Goal: Find contact information: Find contact information

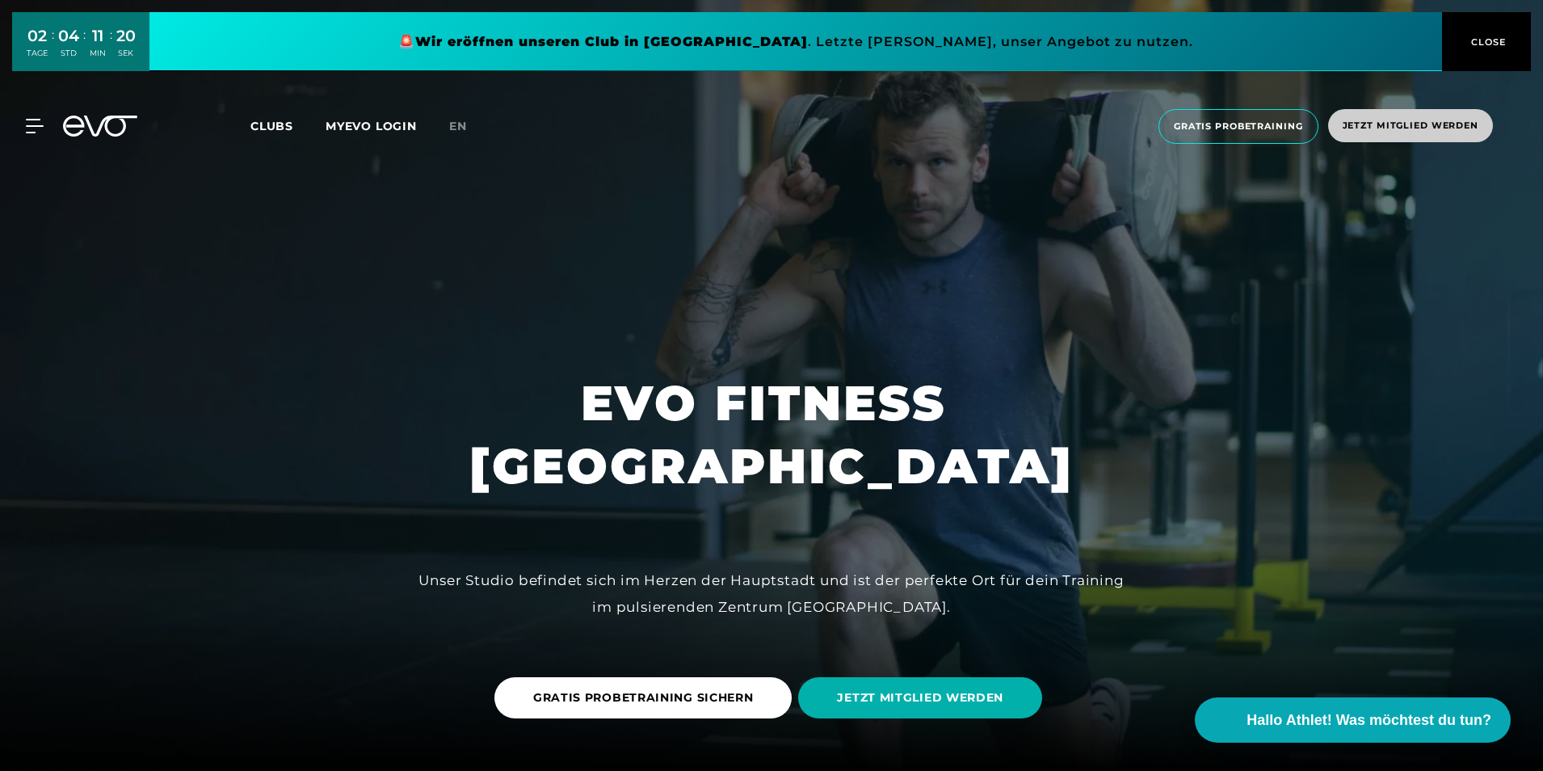
click at [1437, 119] on span "Jetzt Mitglied werden" at bounding box center [1411, 126] width 136 height 14
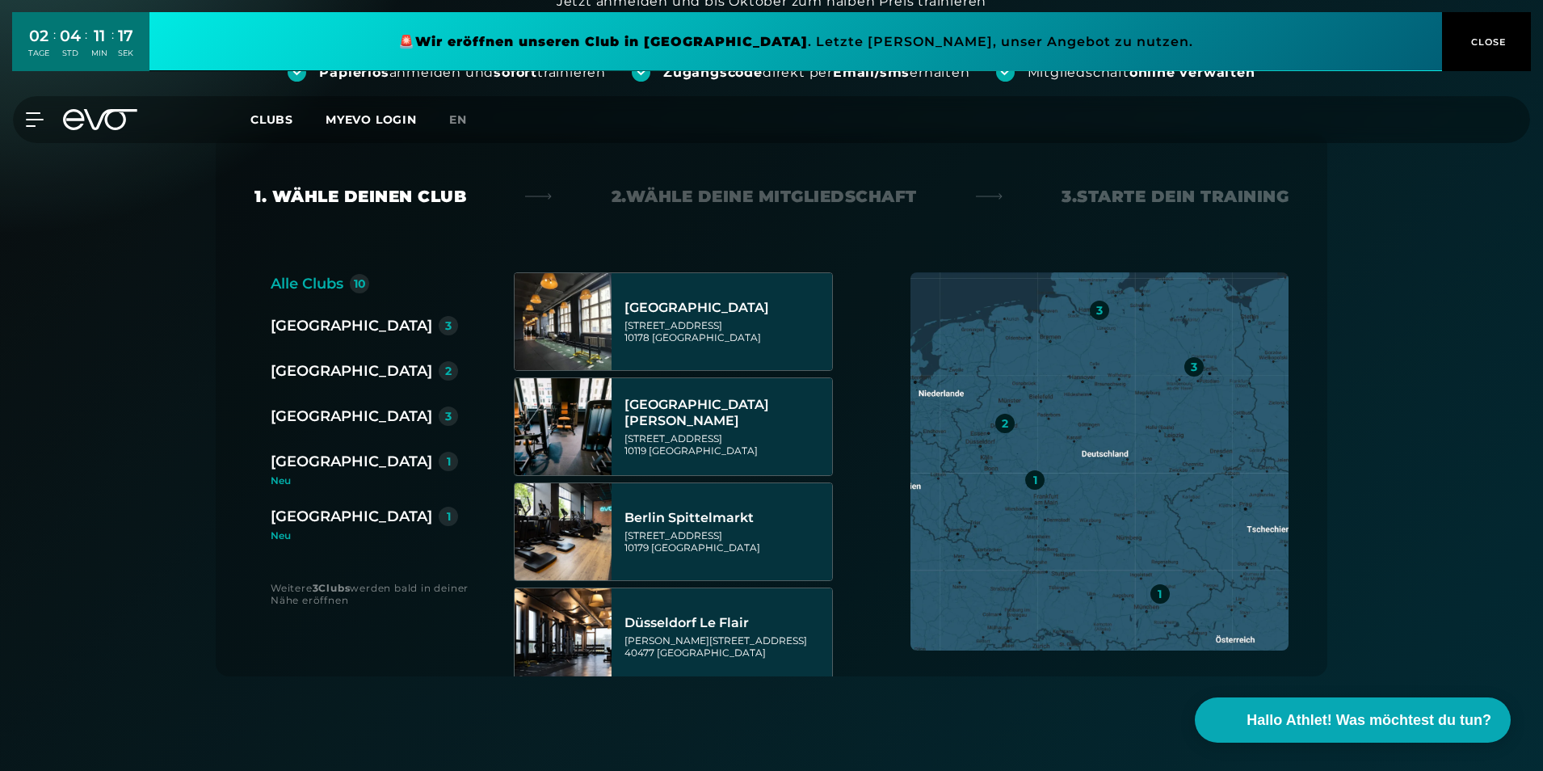
scroll to position [230, 0]
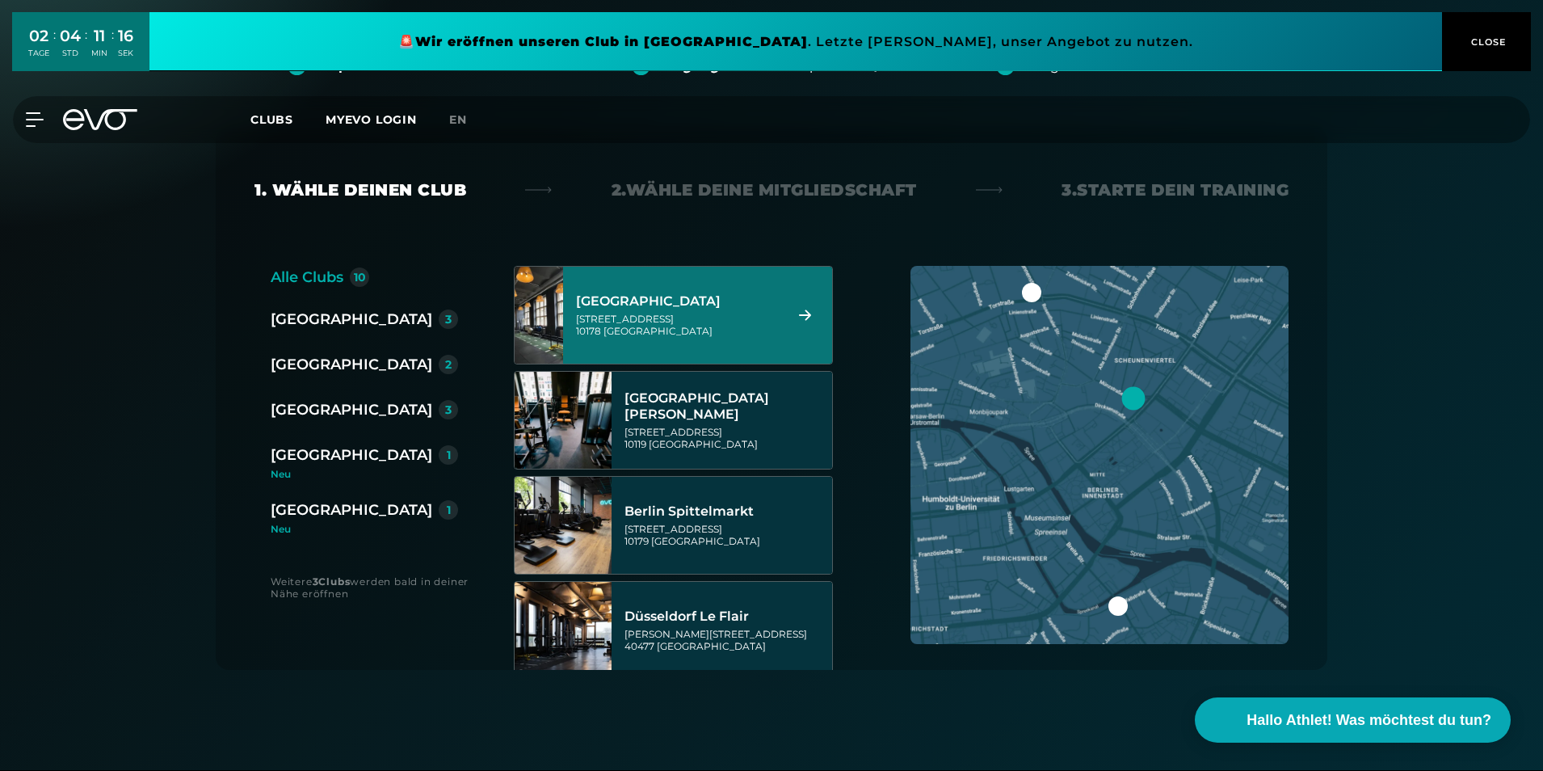
click at [700, 309] on div "[GEOGRAPHIC_DATA]" at bounding box center [677, 301] width 203 height 16
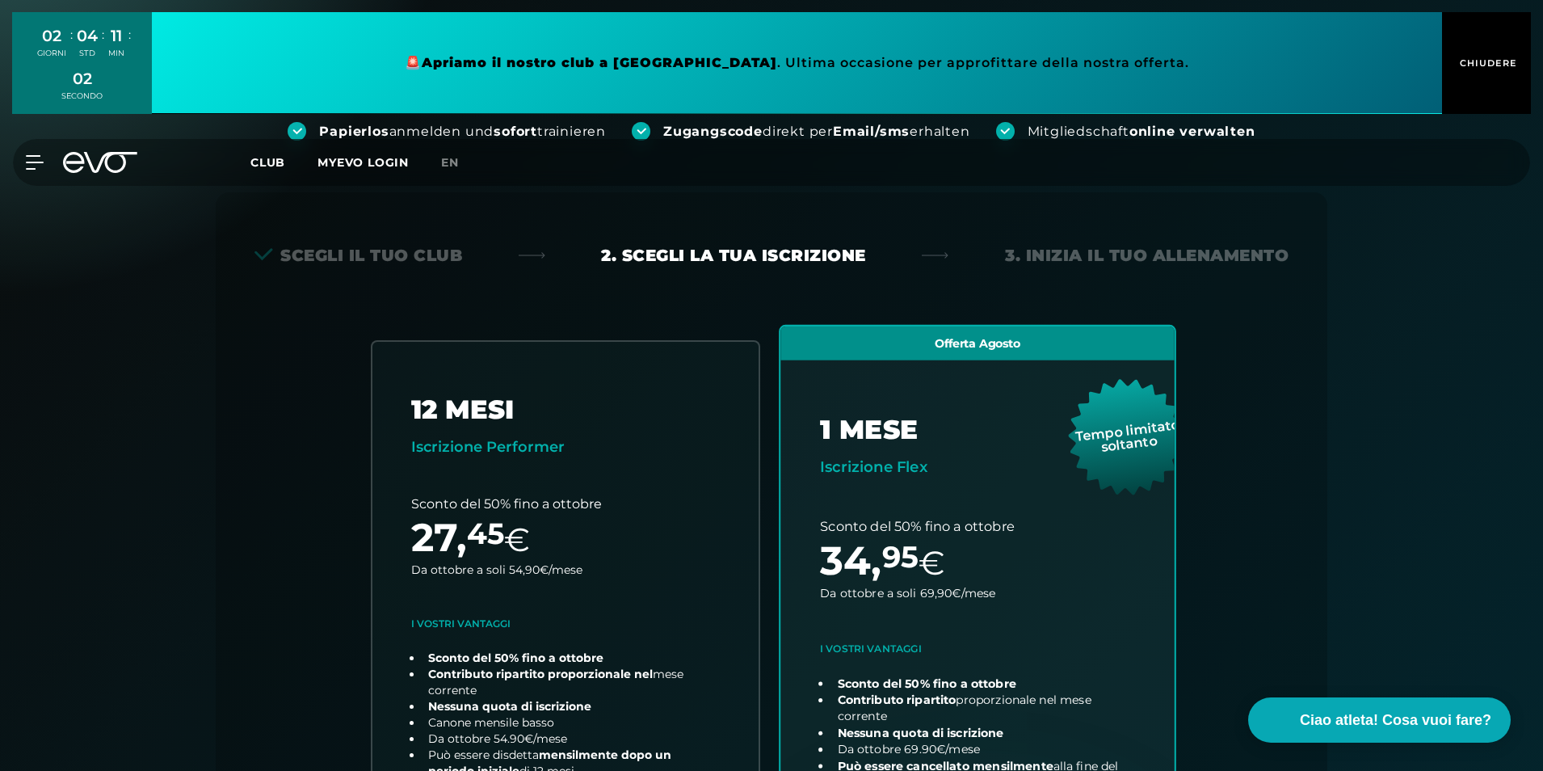
scroll to position [162, 0]
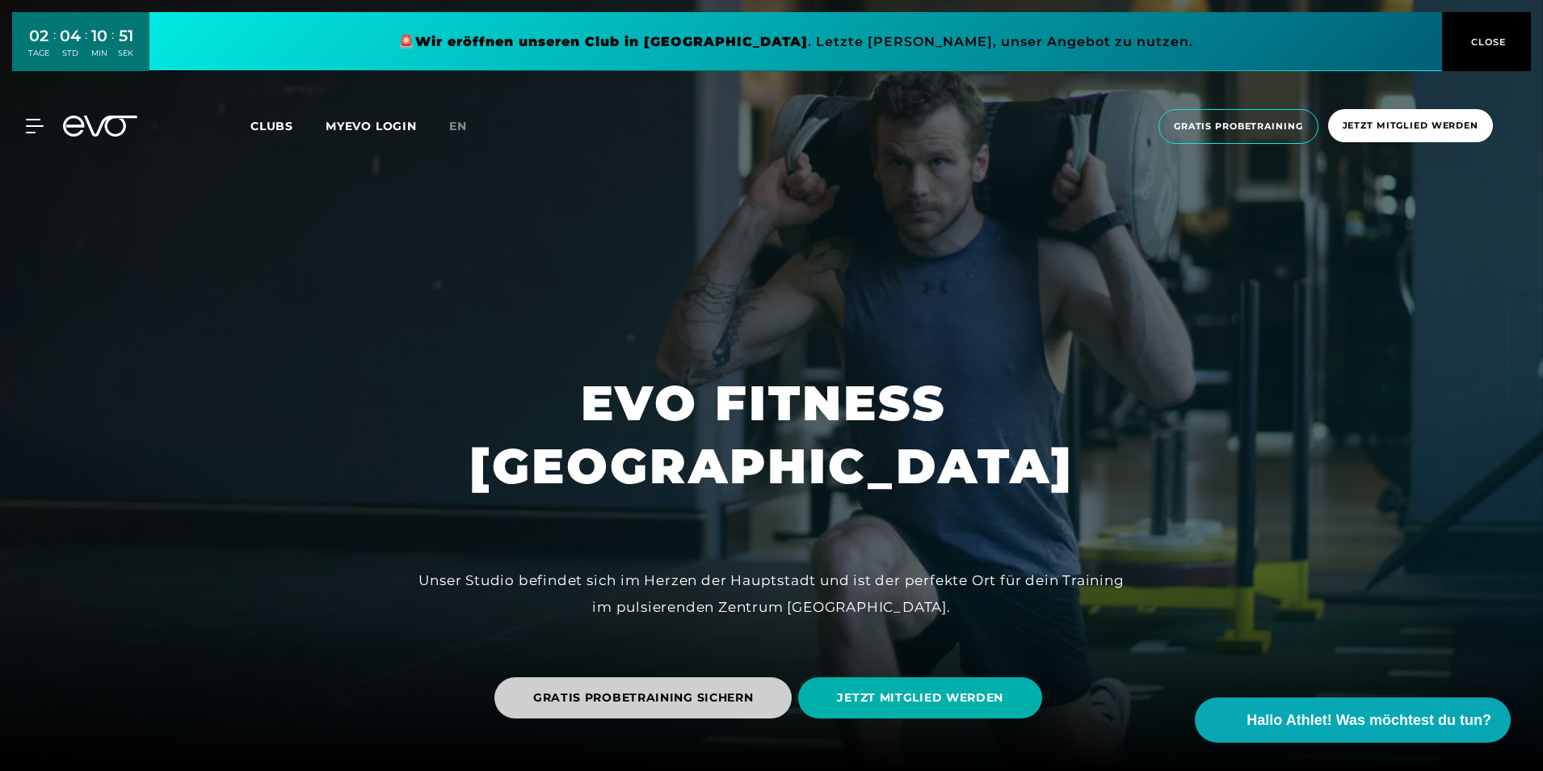
click at [697, 706] on span "GRATIS PROBETRAINING SICHERN" at bounding box center [644, 697] width 298 height 41
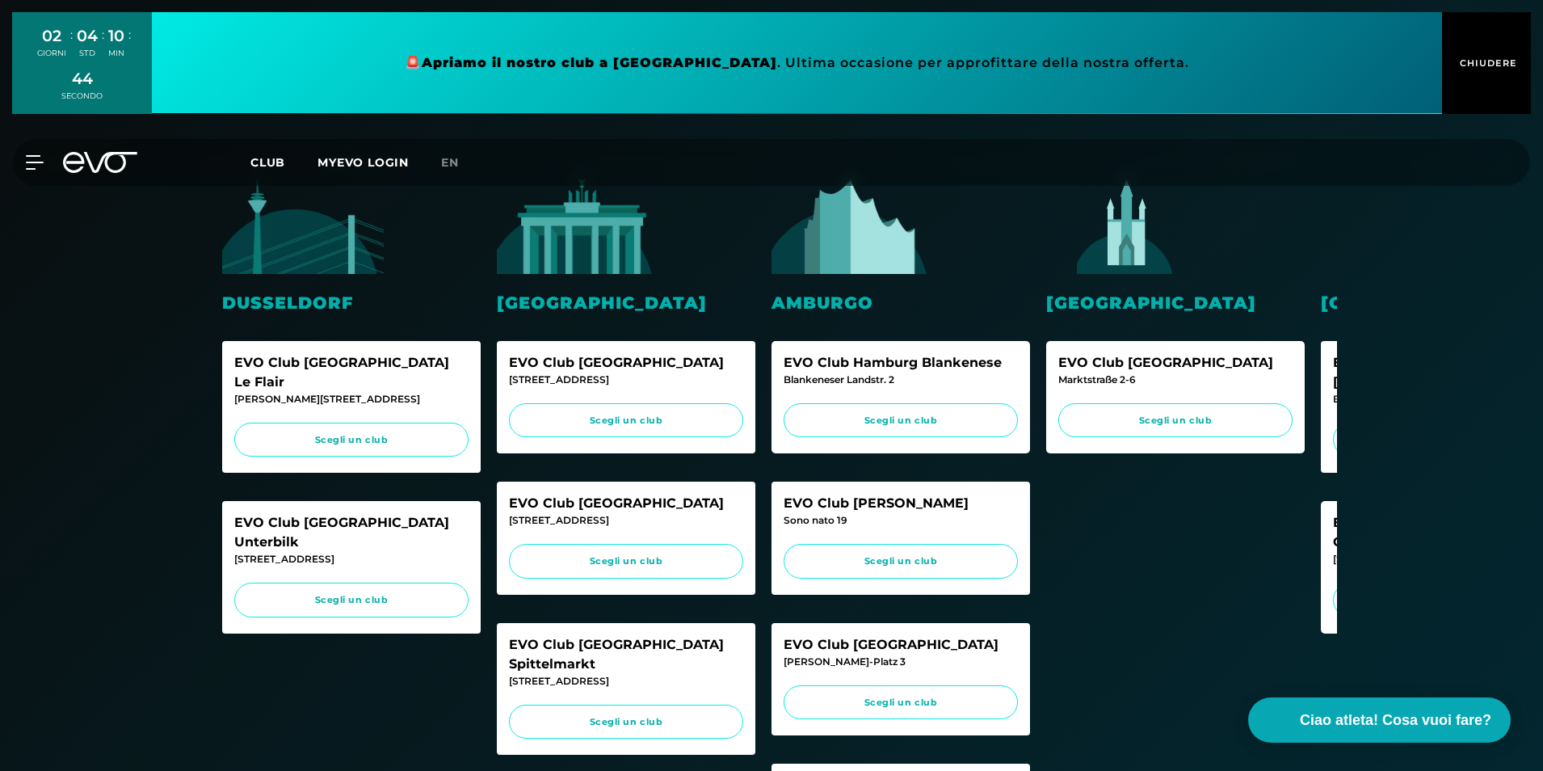
scroll to position [324, 0]
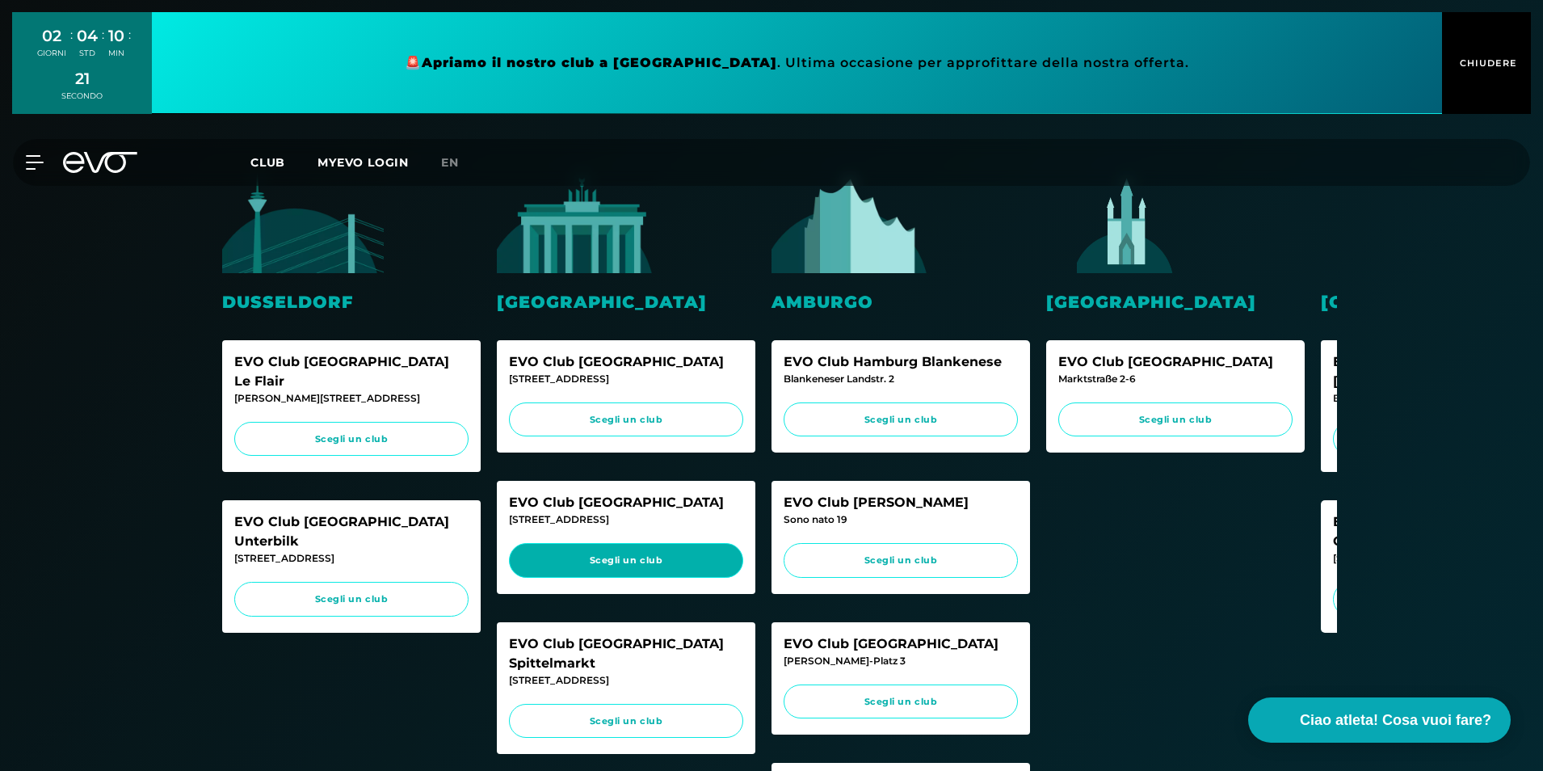
click at [606, 549] on link "Scegli un club" at bounding box center [626, 560] width 234 height 35
click at [633, 552] on link "Scegli un club" at bounding box center [626, 560] width 234 height 35
click at [29, 159] on icon at bounding box center [37, 162] width 23 height 15
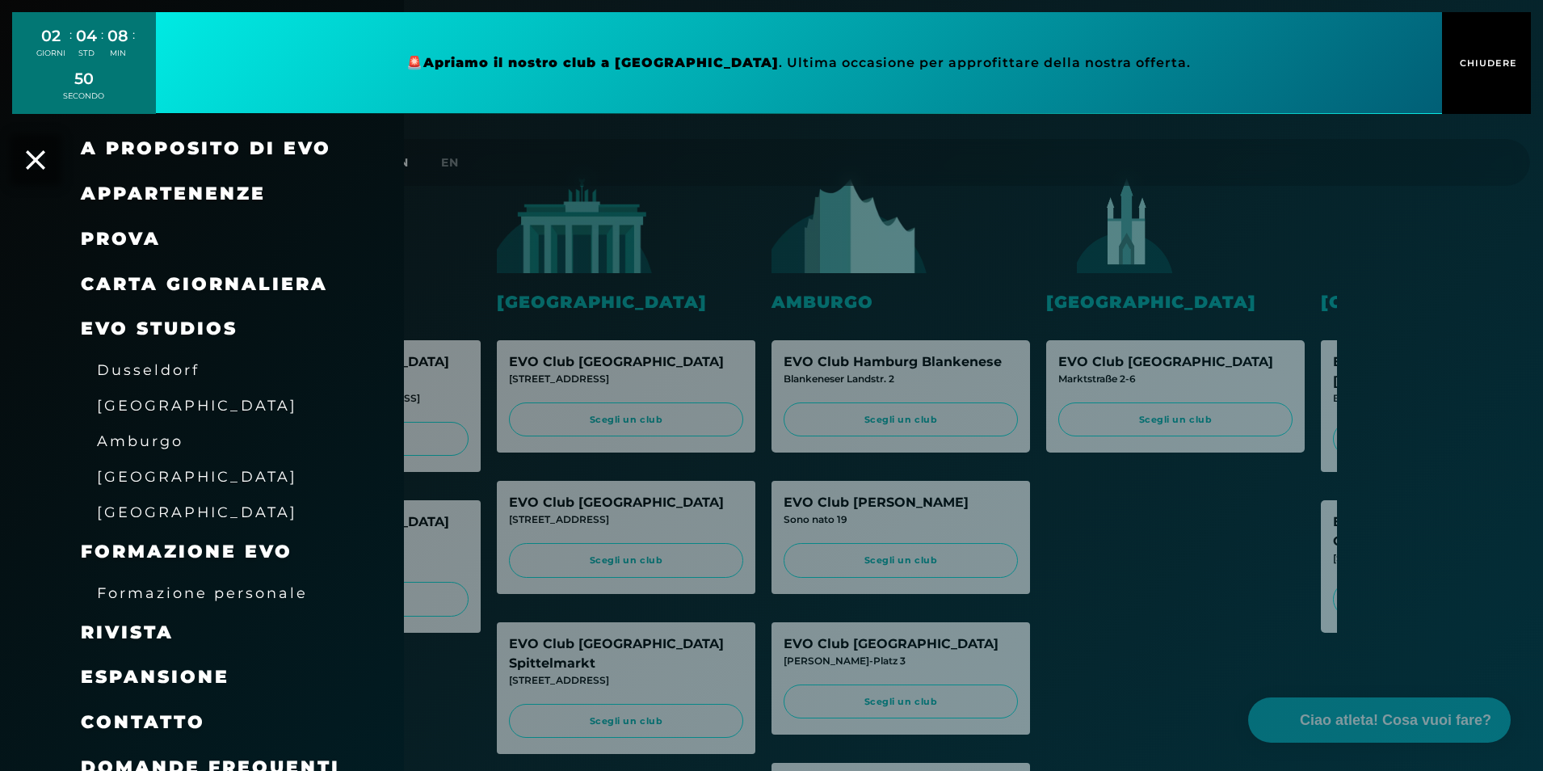
click at [128, 241] on span "Prova" at bounding box center [121, 239] width 80 height 22
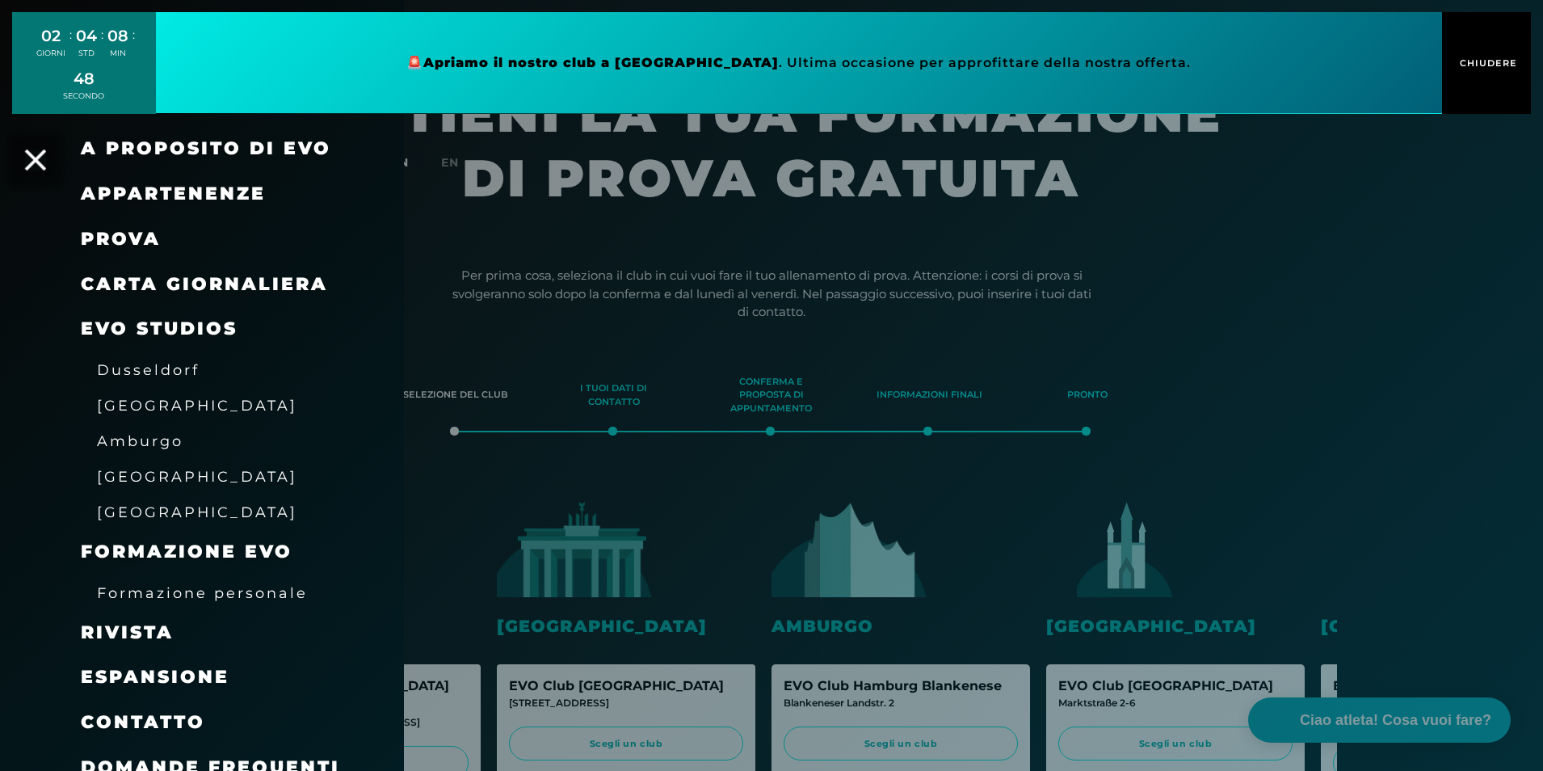
click at [38, 160] on icon at bounding box center [35, 159] width 21 height 21
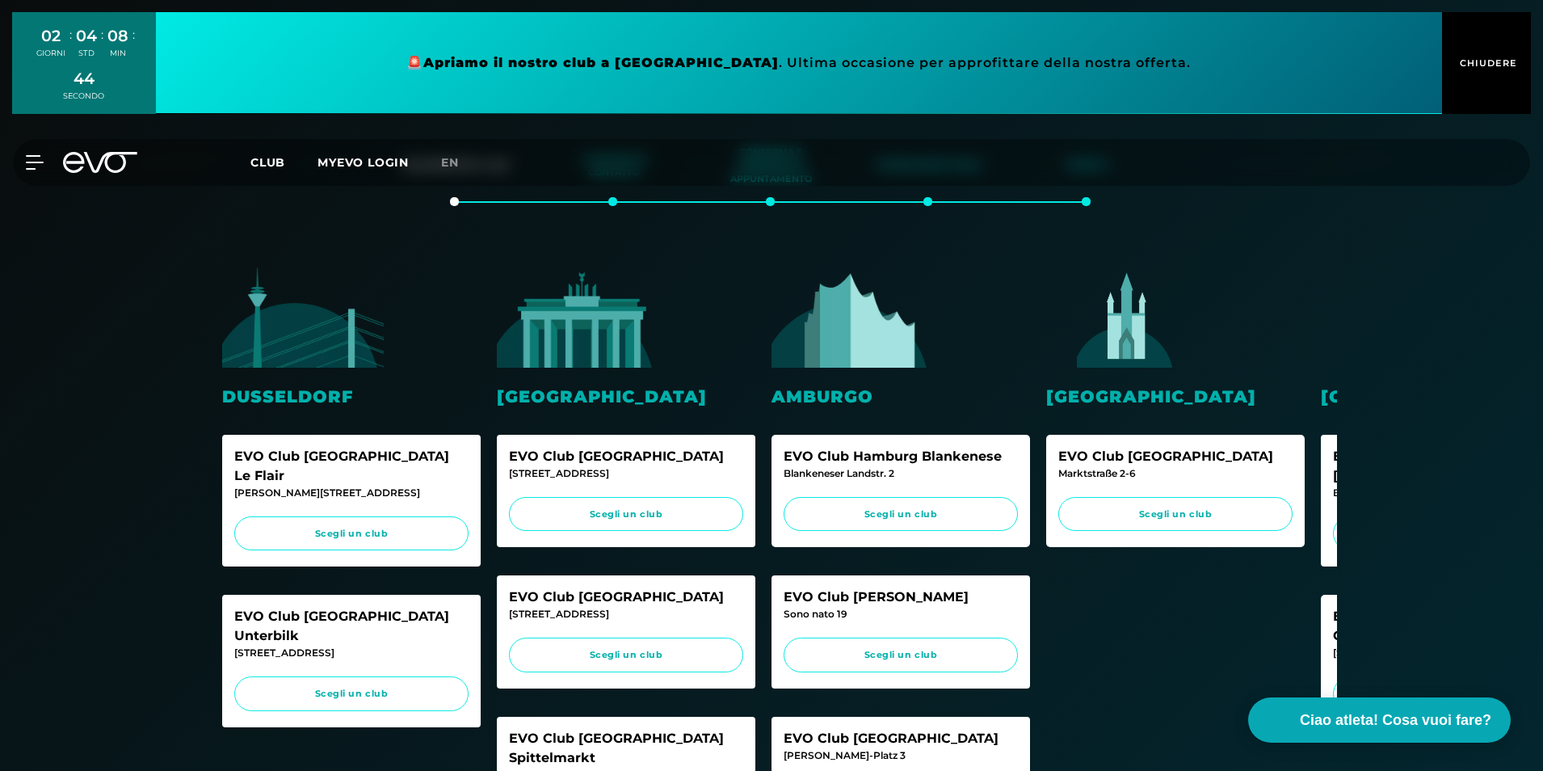
scroll to position [267, 0]
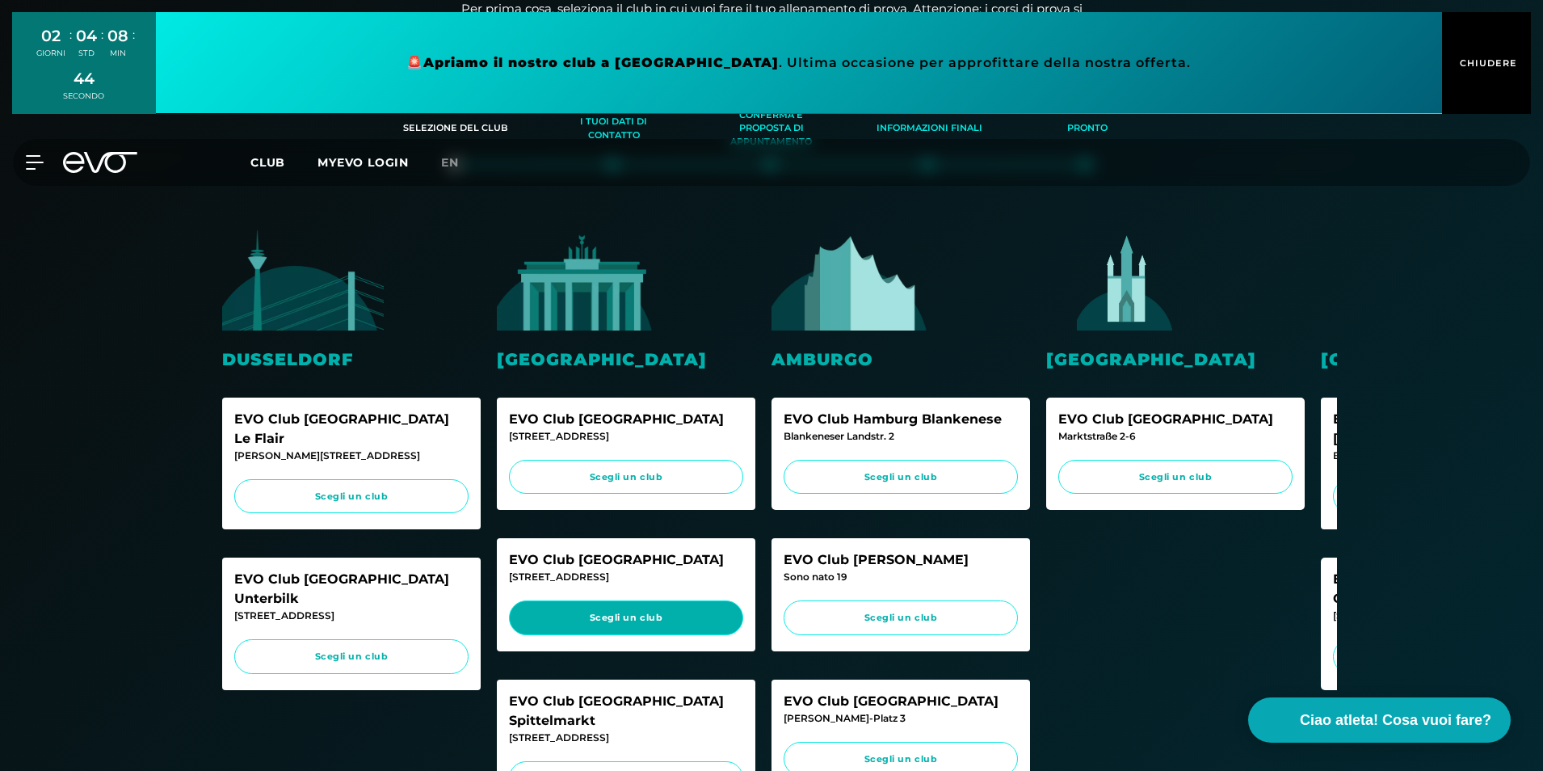
click at [608, 617] on span "Scegli un club" at bounding box center [626, 618] width 204 height 14
click at [36, 159] on icon at bounding box center [37, 162] width 23 height 15
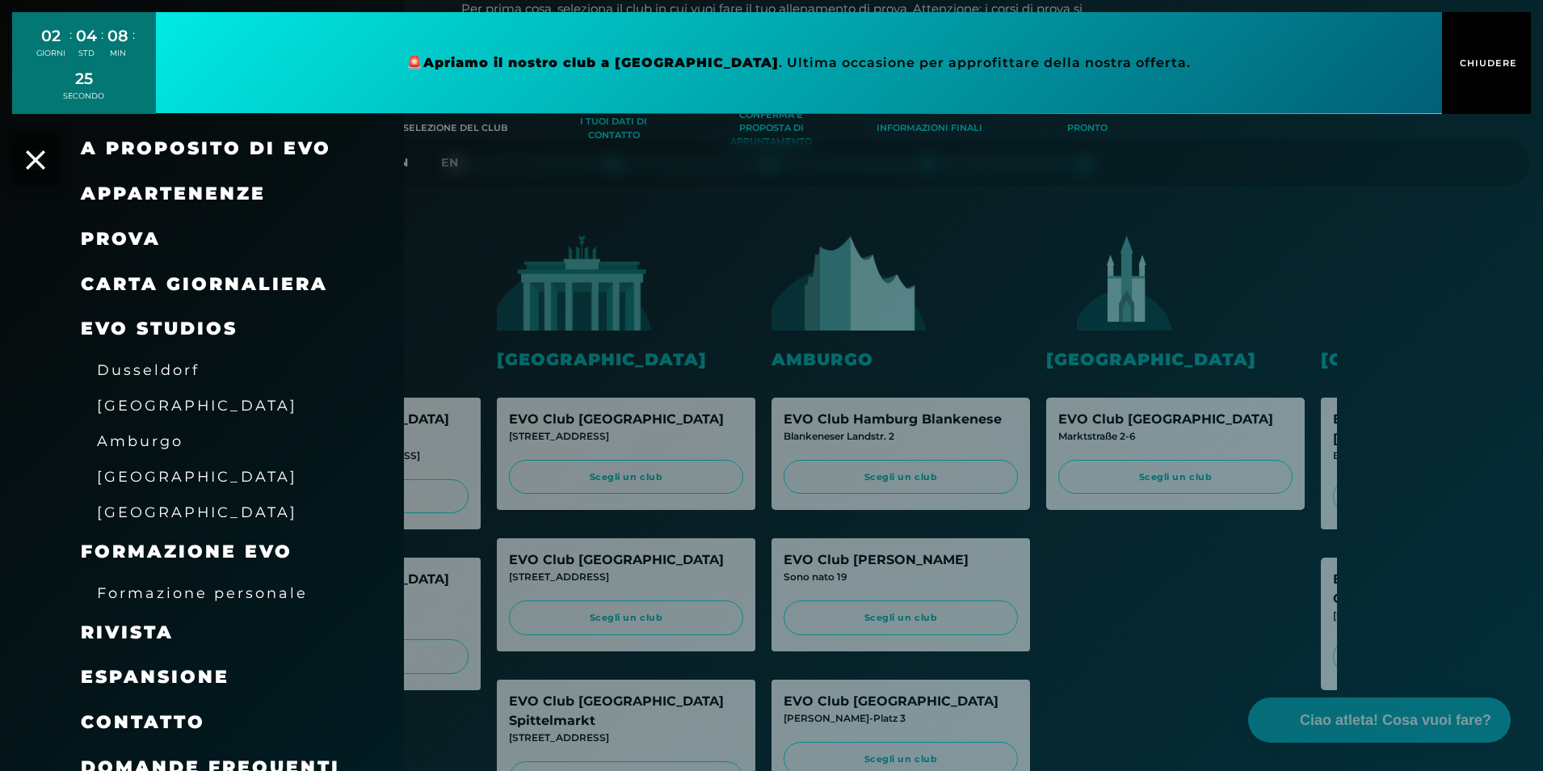
scroll to position [19, 0]
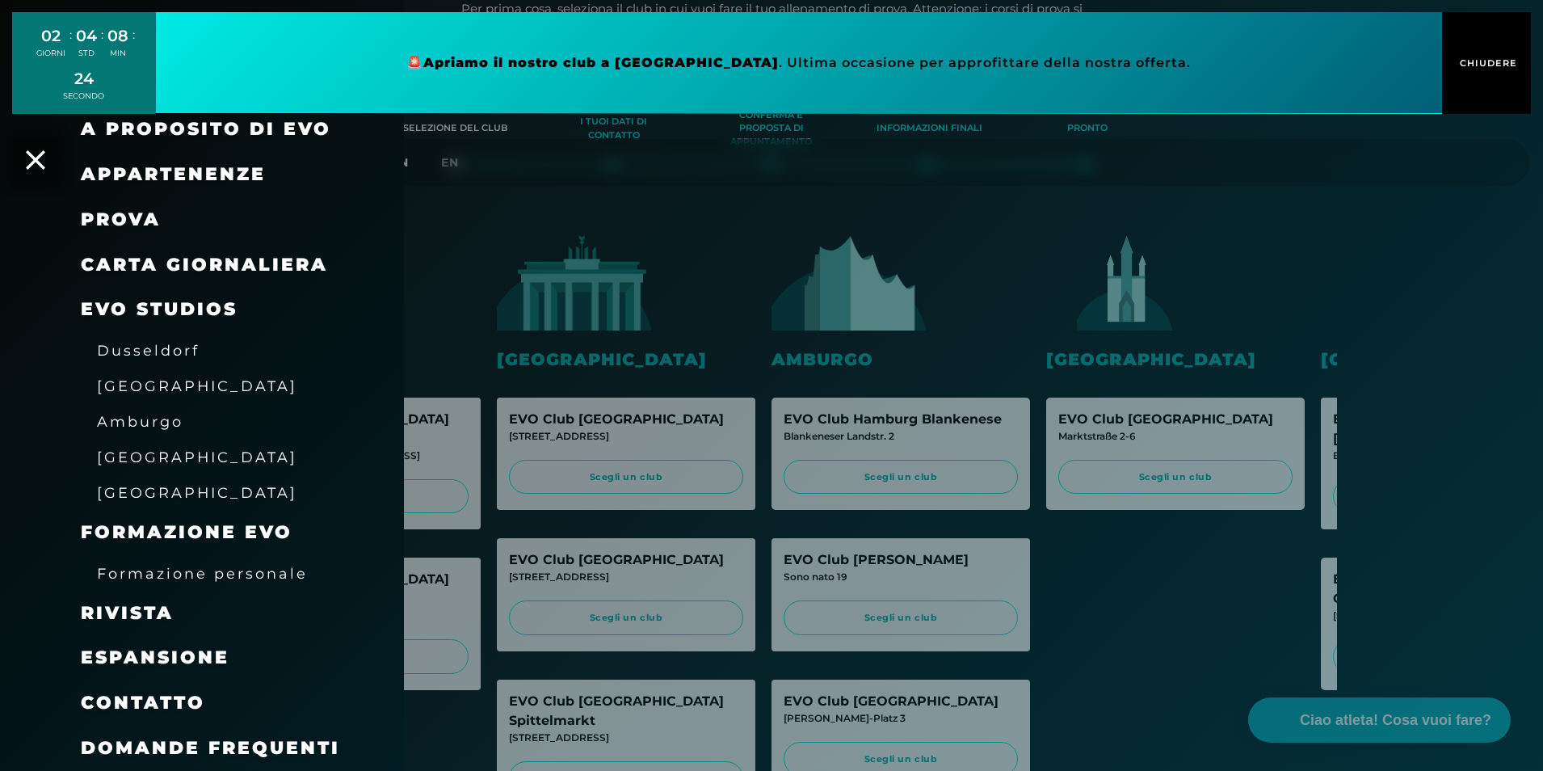
click at [133, 703] on span "Contatto" at bounding box center [143, 703] width 124 height 22
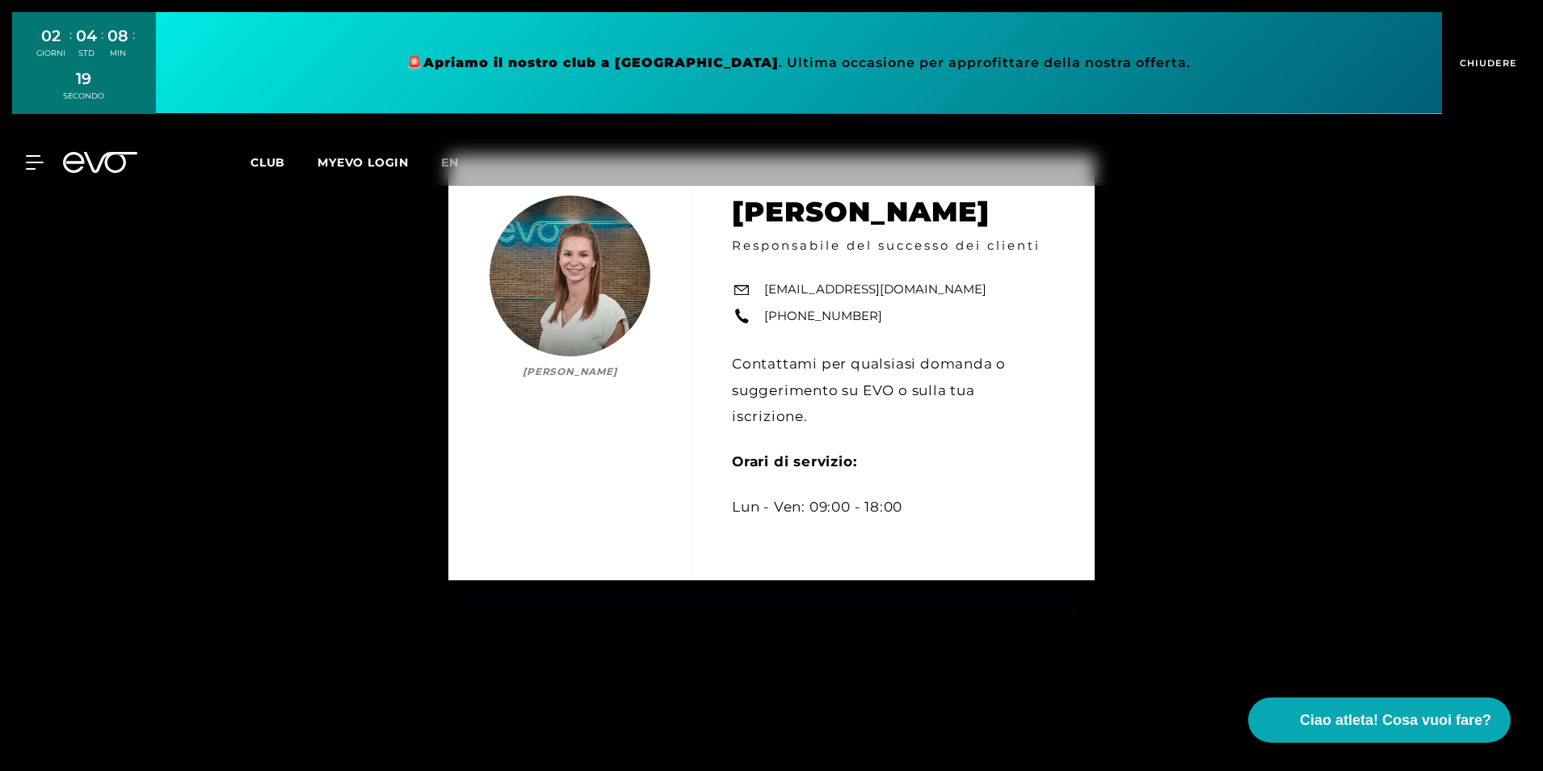
scroll to position [788, 0]
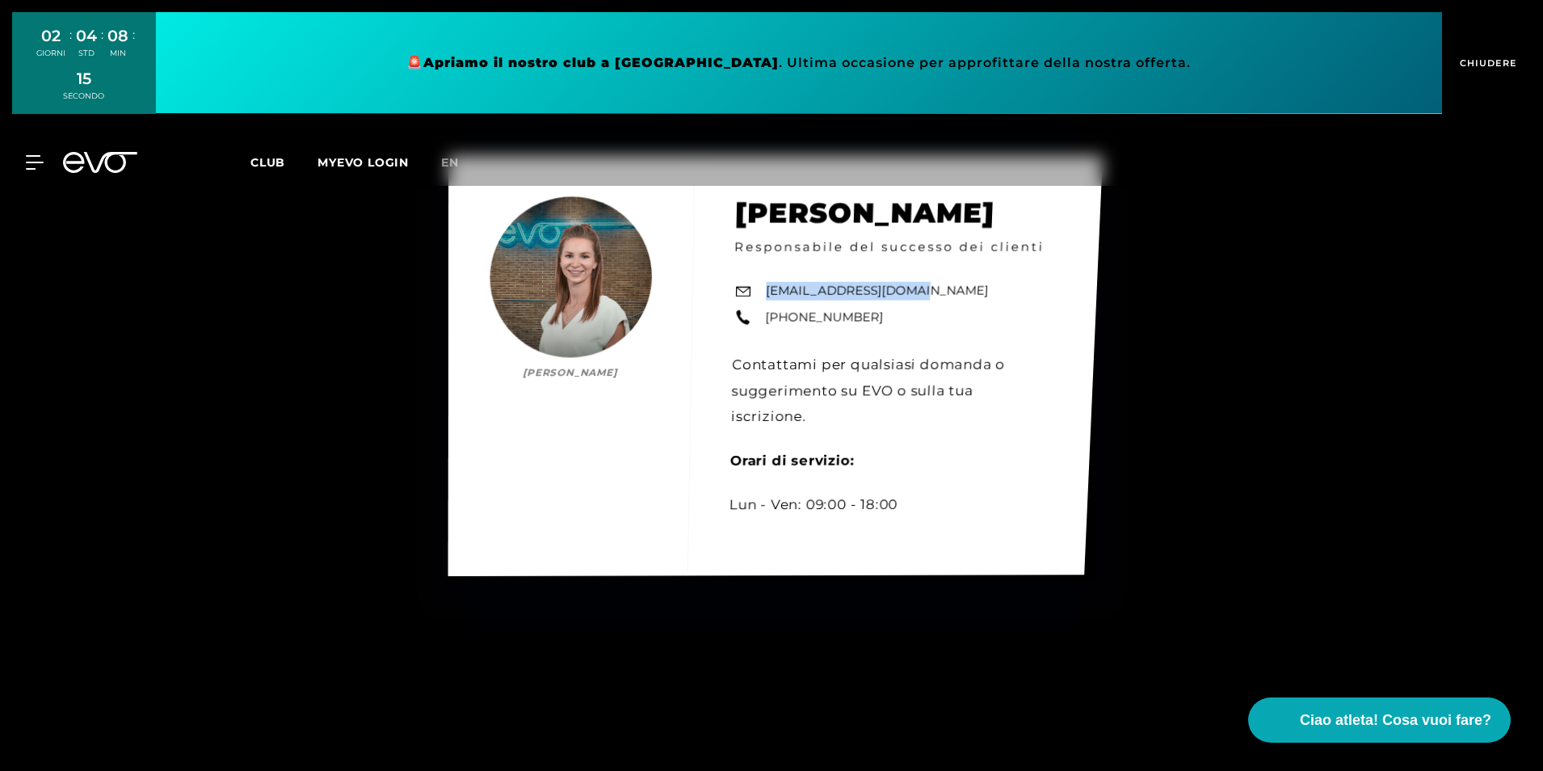
drag, startPoint x: 916, startPoint y: 287, endPoint x: 764, endPoint y: 289, distance: 151.9
click at [764, 289] on div "Bianca Schubert Bianca Schubert Responsabile del successo dei clienti support@e…" at bounding box center [775, 366] width 655 height 420
drag, startPoint x: 764, startPoint y: 289, endPoint x: 786, endPoint y: 292, distance: 22.0
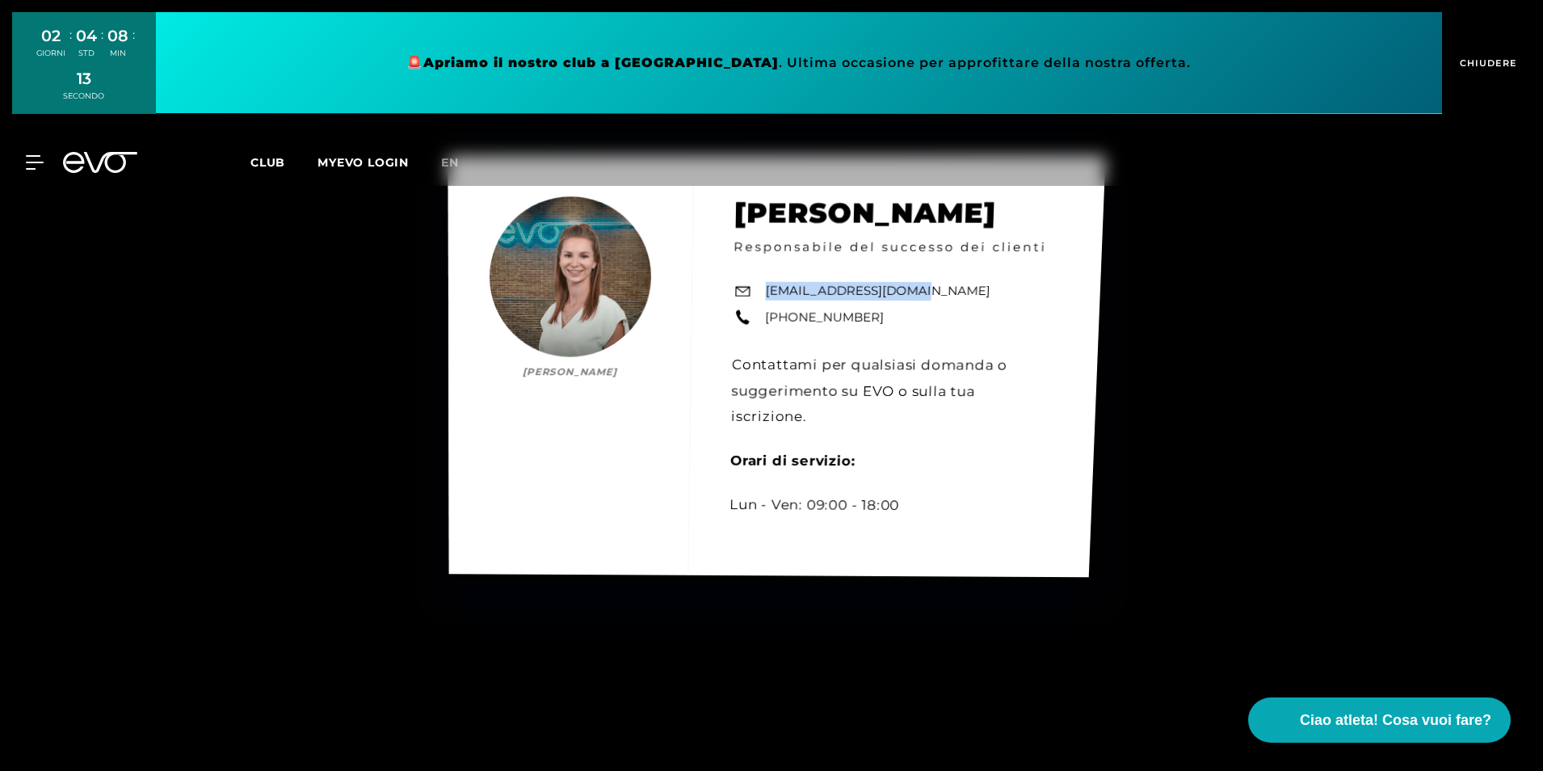
copy link "support@evofitness.de"
